Goal: Task Accomplishment & Management: Manage account settings

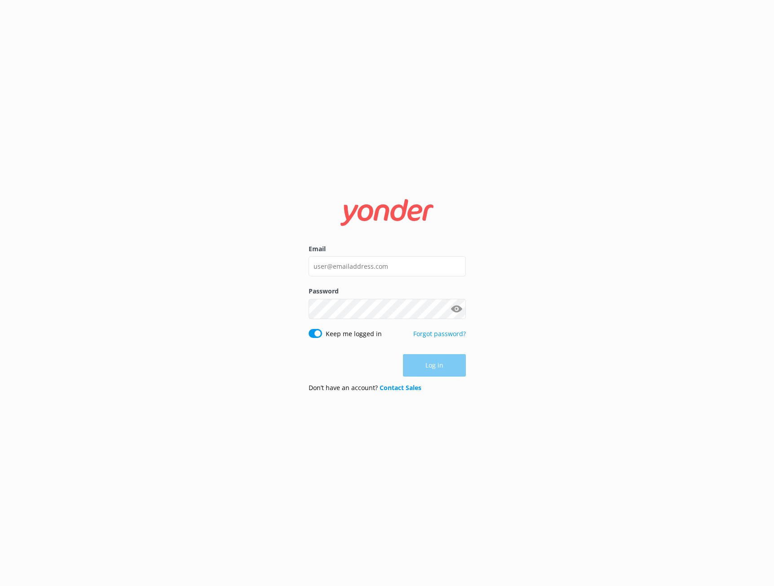
click at [399, 254] on label "Email" at bounding box center [387, 249] width 157 height 10
click at [399, 256] on input "Email" at bounding box center [387, 266] width 157 height 20
click at [398, 265] on input "Email" at bounding box center [387, 266] width 157 height 20
type input "[EMAIL_ADDRESS][DOMAIN_NAME]"
click at [431, 272] on input "Email" at bounding box center [387, 266] width 157 height 20
